Goal: Task Accomplishment & Management: Use online tool/utility

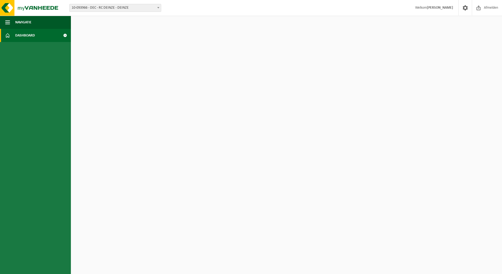
click at [87, 10] on span "10-093966 - DEC - RC DEINZE - DEINZE" at bounding box center [115, 7] width 91 height 7
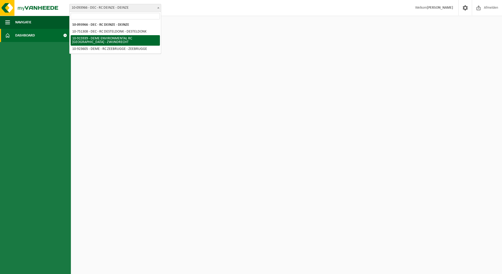
select select "127240"
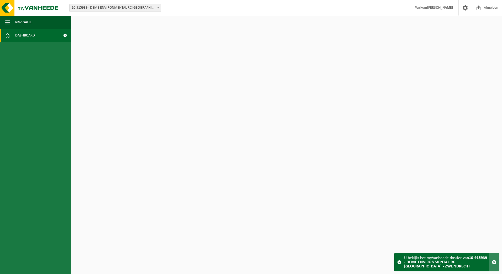
drag, startPoint x: 497, startPoint y: 263, endPoint x: 493, endPoint y: 259, distance: 5.2
click at [497, 263] on button "button" at bounding box center [494, 262] width 10 height 18
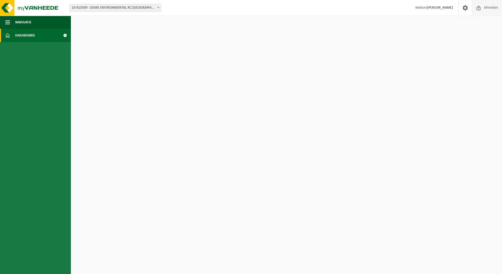
click at [477, 1] on span at bounding box center [478, 7] width 8 height 15
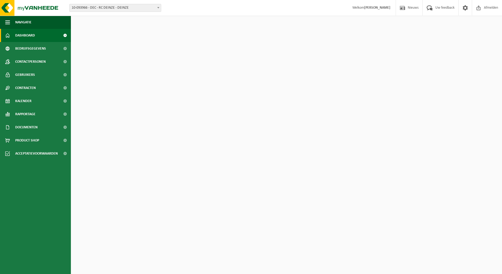
click at [108, 14] on div "Vestiging: 10-093966 - DEC - RC DEINZE - DEINZE 10-751308 - DEC - RC DESTELDONK…" at bounding box center [251, 8] width 502 height 16
click at [109, 8] on span "10-093966 - DEC - RC DEINZE - DEINZE" at bounding box center [115, 7] width 91 height 7
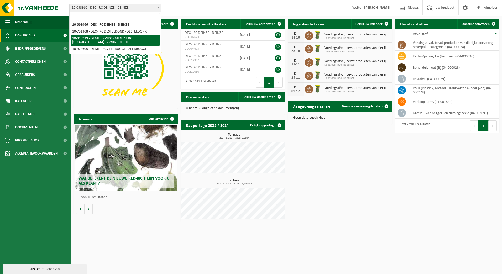
select select "127240"
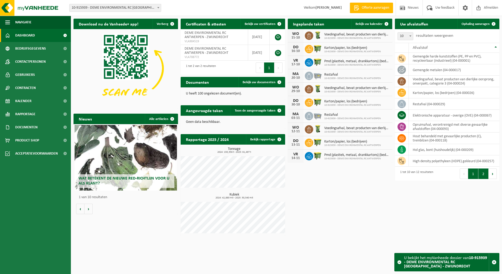
click at [480, 175] on button "2" at bounding box center [483, 173] width 10 height 10
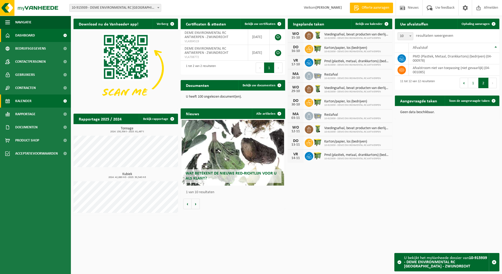
click at [35, 97] on link "Kalender" at bounding box center [35, 100] width 71 height 13
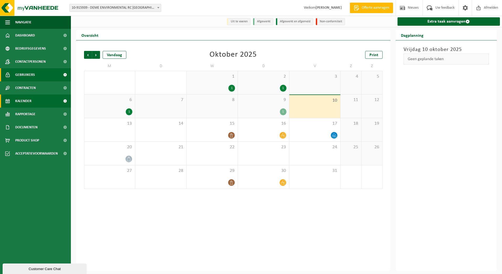
click at [30, 70] on span "Gebruikers" at bounding box center [25, 74] width 20 height 13
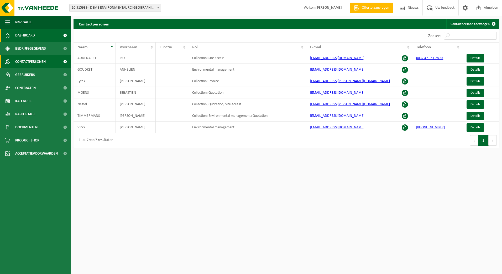
click at [32, 34] on span "Dashboard" at bounding box center [25, 35] width 20 height 13
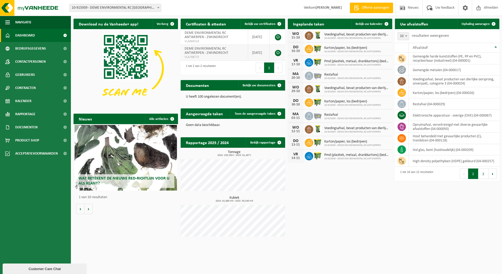
click at [232, 49] on td "DEME ENVIRONMENTAL RC ANTWERPEN - ZWIJNDRECHT VLA708772" at bounding box center [214, 53] width 67 height 16
click at [481, 27] on link "Ophaling aanvragen" at bounding box center [477, 24] width 41 height 10
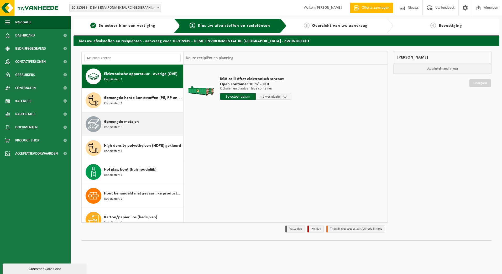
click at [148, 116] on div "Gemengde metalen Recipiënten: 3" at bounding box center [143, 124] width 78 height 16
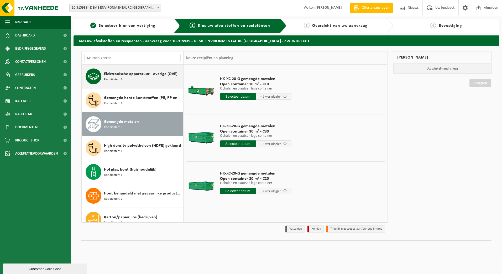
click at [118, 80] on span "Recipiënten: 1" at bounding box center [113, 79] width 18 height 5
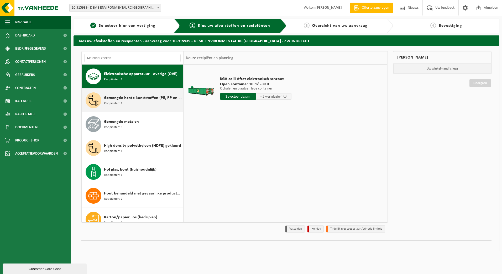
click at [119, 100] on span "Gemengde harde kunststoffen (PE, PP en PVC), recycleerbaar (industrieel)" at bounding box center [143, 98] width 78 height 6
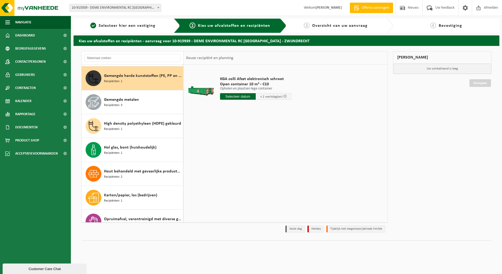
scroll to position [24, 0]
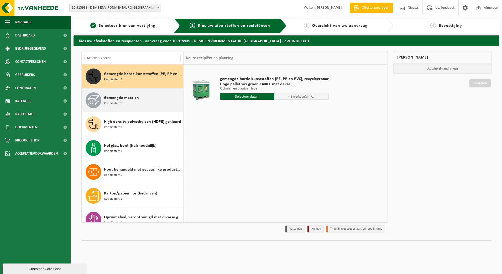
click at [119, 104] on span "Recipiënten: 3" at bounding box center [113, 103] width 18 height 5
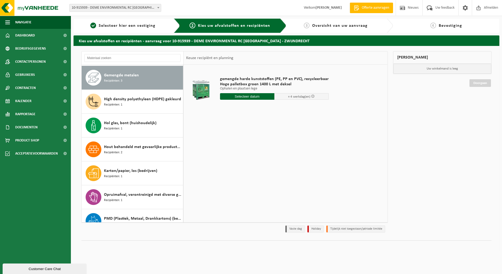
scroll to position [48, 0]
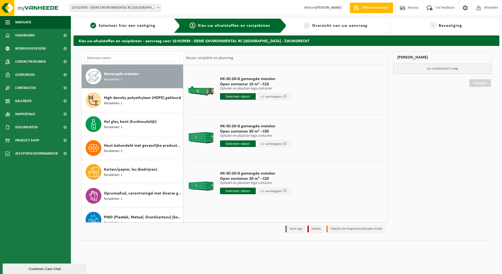
click at [119, 104] on span "Recipiënten: 1" at bounding box center [113, 103] width 18 height 5
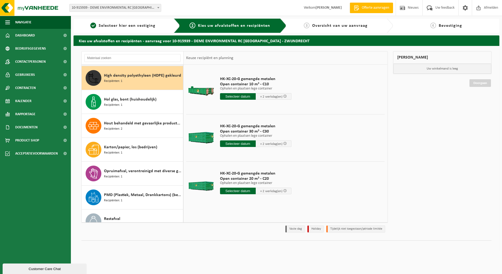
scroll to position [72, 0]
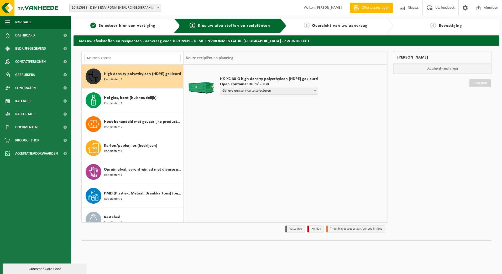
click at [119, 104] on span "Recipiënten: 1" at bounding box center [113, 103] width 18 height 5
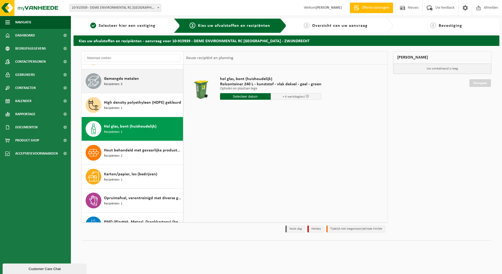
click at [119, 104] on span "High density polyethyleen (HDPE) gekleurd" at bounding box center [142, 102] width 77 height 6
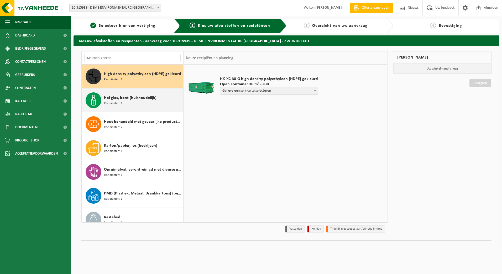
click at [119, 108] on div "Hol glas, bont (huishoudelijk) Recipiënten: 1" at bounding box center [143, 100] width 78 height 16
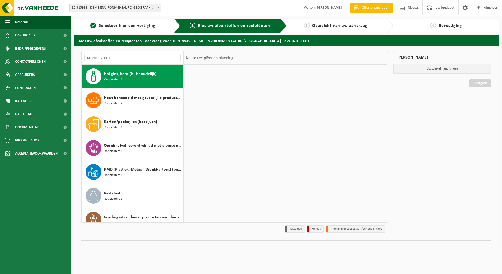
click at [119, 108] on div "Hout behandeld met gevaarlijke producten (C), treinbilzen Recipiënten: 2" at bounding box center [143, 100] width 78 height 16
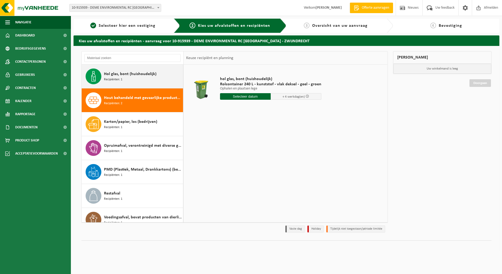
scroll to position [105, 0]
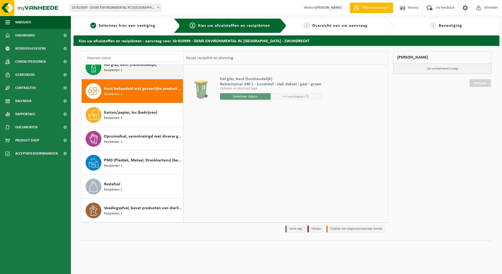
click at [119, 108] on div "Karton/papier, los (bedrijven) Recipiënten: 1" at bounding box center [143, 115] width 78 height 16
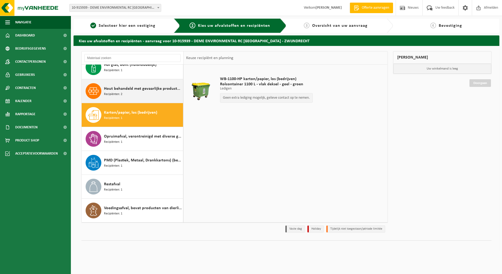
click at [119, 96] on span "Recipiënten: 2" at bounding box center [113, 94] width 18 height 5
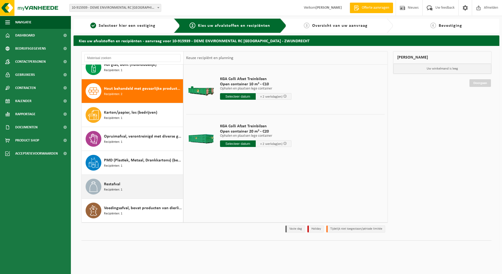
click at [118, 188] on span "Recipiënten: 1" at bounding box center [113, 189] width 18 height 5
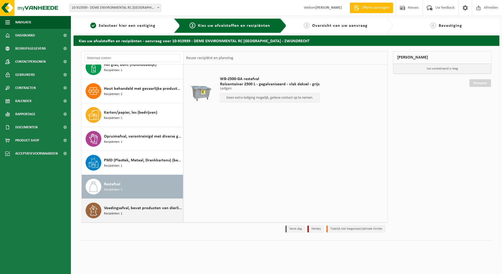
click at [119, 207] on span "Voedingsafval, bevat producten van dierlijke oorsprong, onverpakt, categorie 3" at bounding box center [143, 208] width 78 height 6
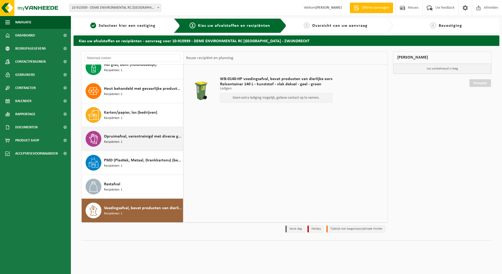
click at [120, 142] on span "Recipiënten: 1" at bounding box center [113, 142] width 18 height 5
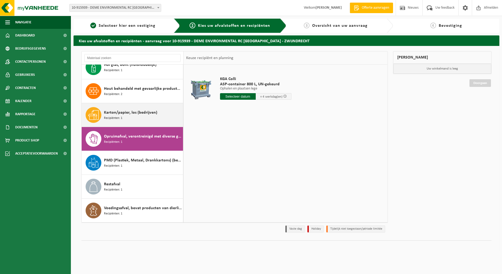
click at [123, 117] on div "Karton/papier, los (bedrijven) Recipiënten: 1" at bounding box center [143, 115] width 78 height 16
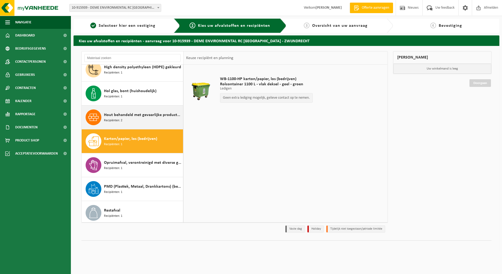
click at [123, 119] on div "Hout behandeld met gevaarlijke producten (C), treinbilzen Recipiënten: 2" at bounding box center [143, 117] width 78 height 16
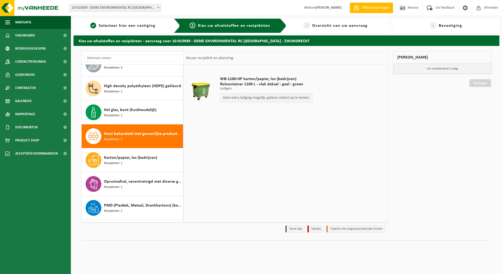
scroll to position [54, 0]
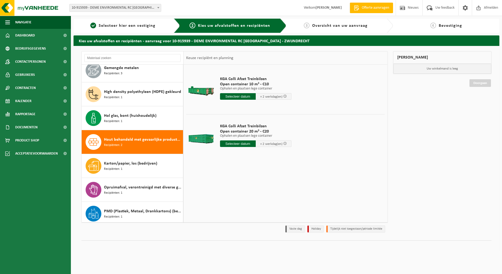
click at [123, 119] on div "Hol glas, bont (huishoudelijk) Recipiënten: 1" at bounding box center [143, 118] width 78 height 16
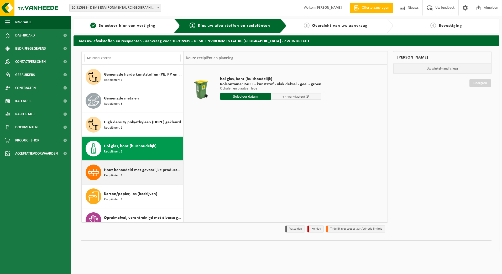
scroll to position [17, 0]
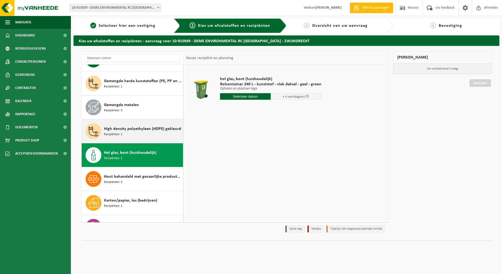
click at [124, 133] on div "High density polyethyleen (HDPE) gekleurd Recipiënten: 1" at bounding box center [143, 131] width 78 height 16
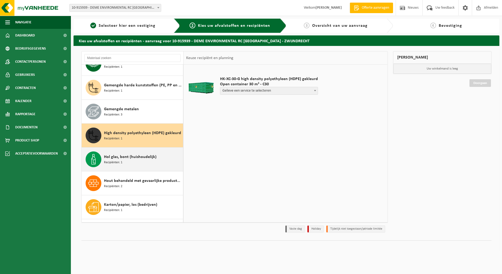
scroll to position [0, 0]
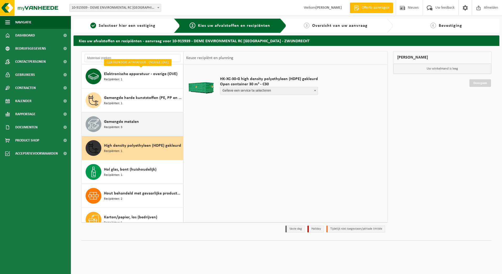
click at [101, 127] on div at bounding box center [94, 124] width 16 height 16
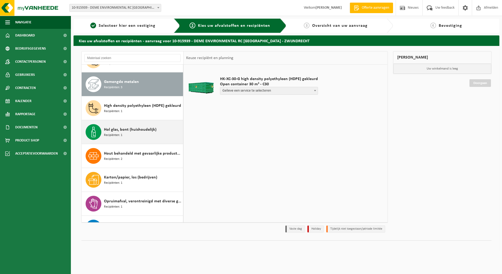
scroll to position [48, 0]
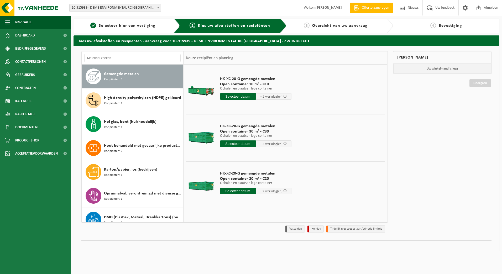
click at [246, 191] on input "text" at bounding box center [238, 191] width 36 height 7
click at [133, 114] on div "Hol glas, bont (huishoudelijk) Recipiënten: 1" at bounding box center [133, 124] width 102 height 24
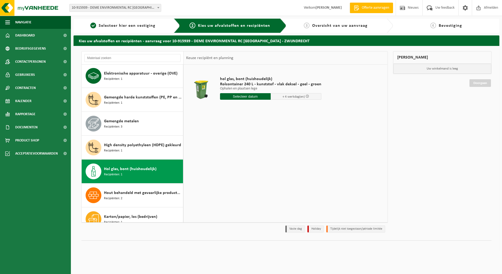
scroll to position [0, 0]
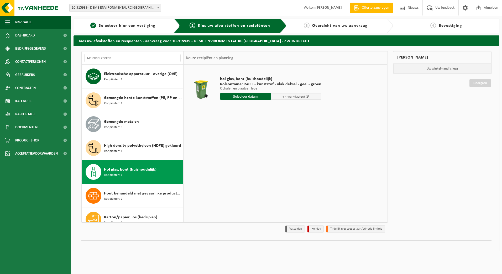
click at [138, 146] on span "High density polyethyleen (HDPE) gekleurd" at bounding box center [142, 145] width 77 height 6
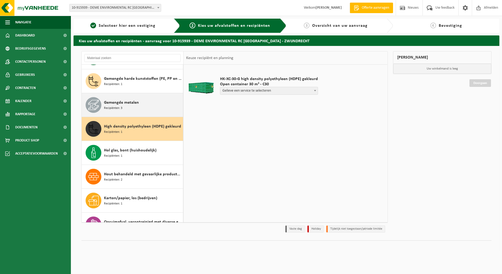
click at [137, 101] on span "Gemengde metalen" at bounding box center [121, 102] width 35 height 6
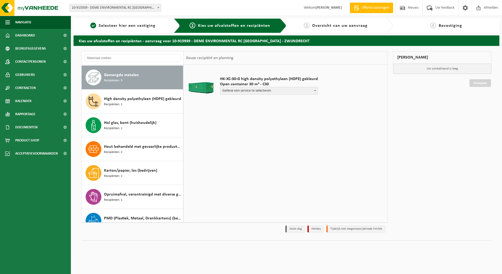
scroll to position [48, 0]
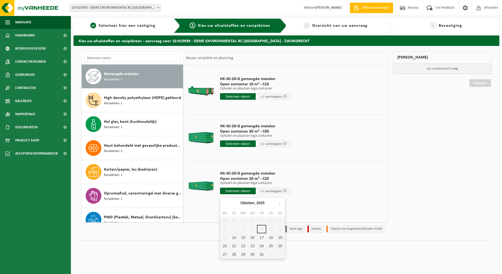
click at [238, 191] on input "text" at bounding box center [238, 191] width 36 height 7
click at [233, 236] on div "14" at bounding box center [233, 237] width 9 height 8
type input "Van 2025-10-14"
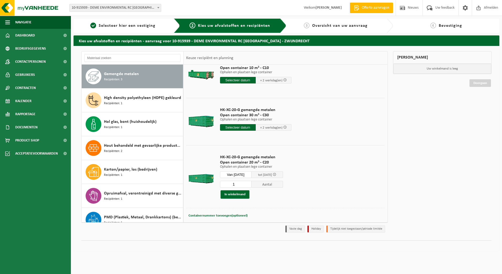
scroll to position [25, 0]
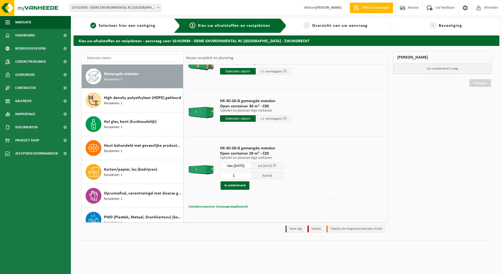
click at [230, 205] on span "Containernummer toevoegen(optioneel)" at bounding box center [217, 206] width 59 height 3
type input "V"
type input "C15-187"
click at [234, 185] on button "In winkelmand" at bounding box center [234, 185] width 29 height 8
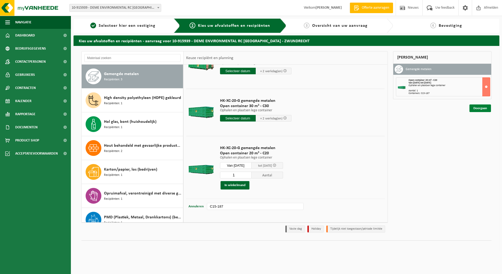
click at [473, 110] on link "Doorgaan" at bounding box center [480, 108] width 22 height 8
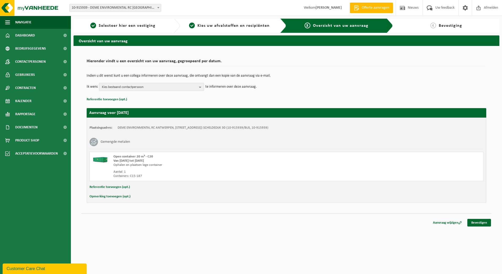
click at [124, 87] on span "Kies bestaand contactpersoon" at bounding box center [149, 87] width 95 height 8
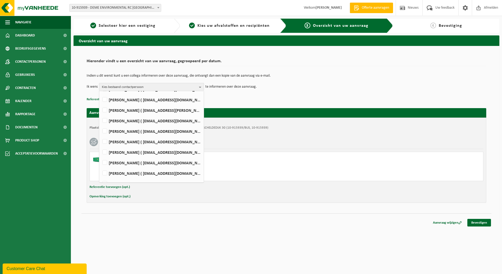
scroll to position [118, 0]
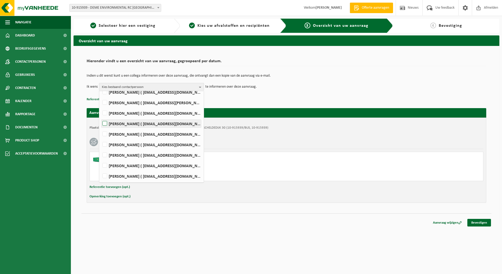
click at [125, 122] on label "Sandy Nassel ( nassel.sandy@deme-group.com )" at bounding box center [151, 124] width 100 height 8
click at [100, 117] on input "Sandy Nassel ( nassel.sandy@deme-group.com )" at bounding box center [100, 117] width 0 height 0
checkbox input "true"
click at [347, 182] on div "Plaatsingsadres: DEME ENVIRONMENTAL RC ANTWERPEN, 2070 ZWIJNDRECHT, HAVEN 1025 …" at bounding box center [286, 160] width 399 height 85
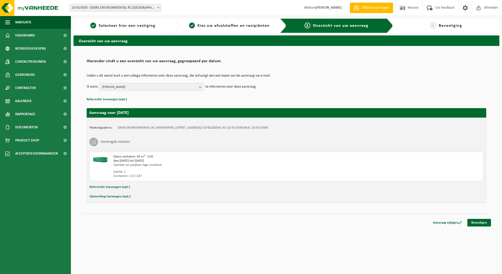
click at [113, 194] on button "Opmerking toevoegen (opt.)" at bounding box center [109, 196] width 41 height 7
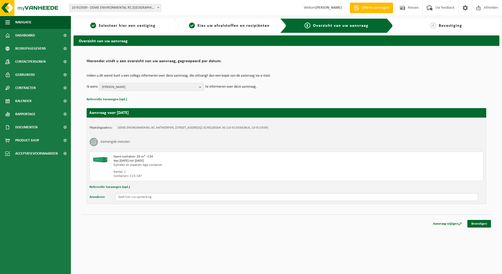
click at [139, 199] on input "text" at bounding box center [296, 197] width 363 height 8
type input "DIT GAAT OM EEN 15 M3 CONTAINER, NIET GEVULD MET METALEN!"
click at [473, 221] on link "Bevestigen" at bounding box center [479, 224] width 24 height 8
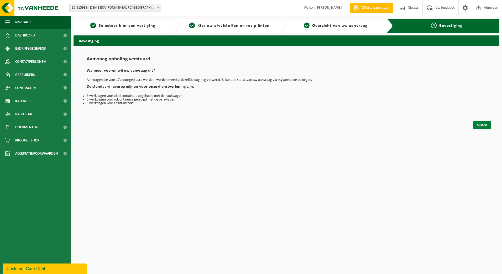
click at [481, 123] on link "Sluiten" at bounding box center [482, 125] width 18 height 8
